Goal: Book appointment/travel/reservation

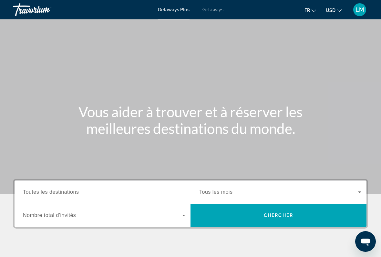
click at [341, 12] on icon "Change currency" at bounding box center [339, 10] width 5 height 5
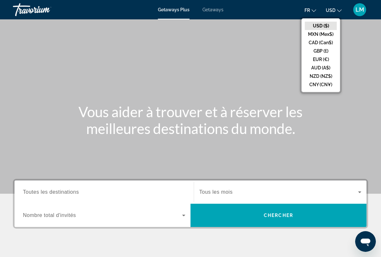
click at [330, 63] on button "EUR (€)" at bounding box center [321, 59] width 32 height 8
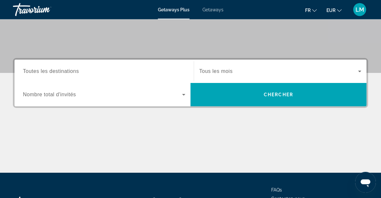
click at [182, 97] on icon "Search widget" at bounding box center [184, 95] width 8 height 8
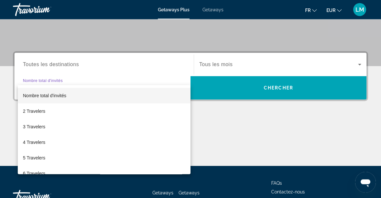
scroll to position [158, 0]
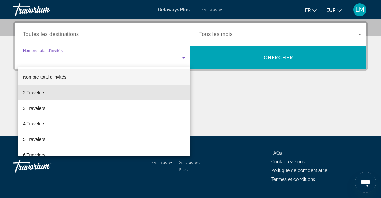
click at [39, 95] on span "2 Travelers" at bounding box center [34, 93] width 22 height 8
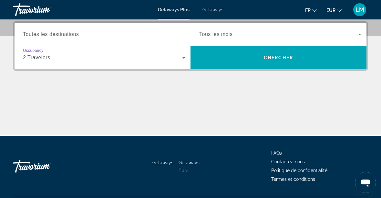
click at [67, 31] on input "Destination Toutes les destinations" at bounding box center [104, 35] width 163 height 8
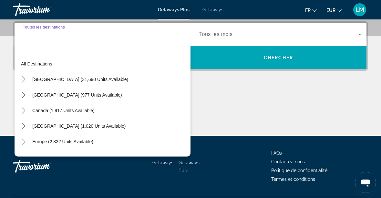
click at [24, 140] on icon "Toggle Europe (2,832 units available) submenu" at bounding box center [24, 141] width 4 height 6
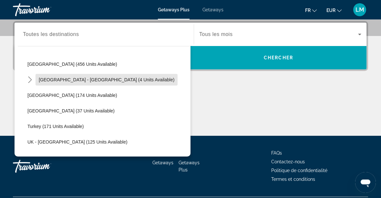
scroll to position [295, 0]
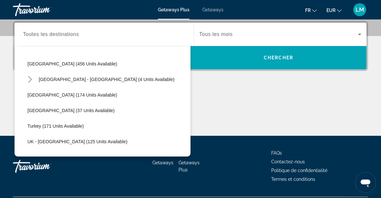
click at [63, 99] on span "Select destination: Sweden (174 units available)" at bounding box center [107, 95] width 166 height 16
type input "**********"
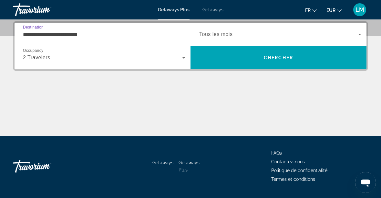
click at [286, 63] on span "Search" at bounding box center [279, 58] width 176 height 16
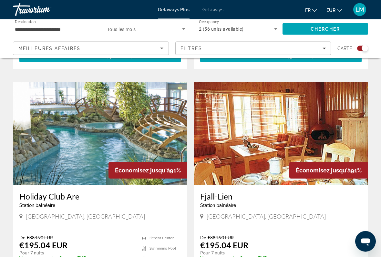
scroll to position [646, 0]
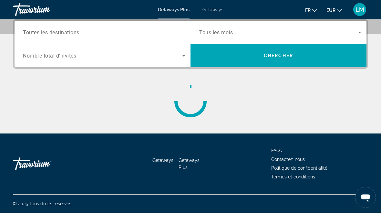
scroll to position [160, 0]
